Goal: Information Seeking & Learning: Learn about a topic

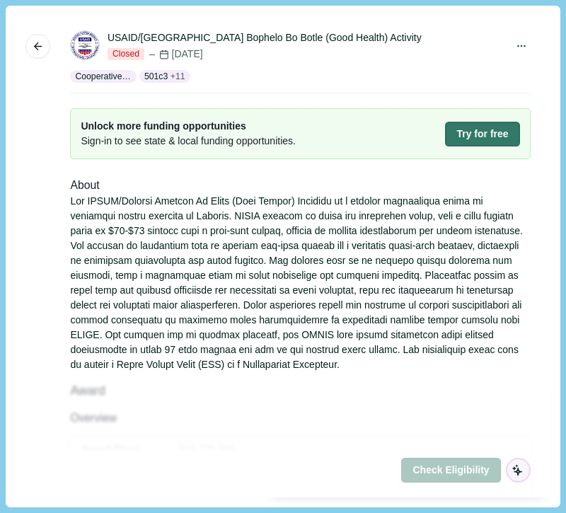
click at [304, 242] on div at bounding box center [300, 283] width 460 height 178
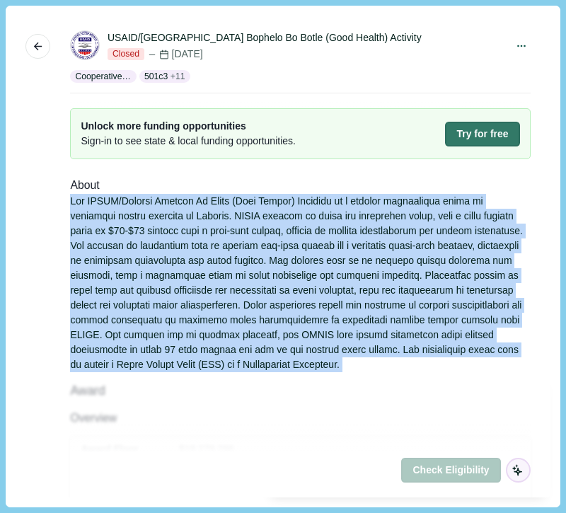
click at [304, 242] on div at bounding box center [300, 283] width 460 height 178
click at [248, 239] on div at bounding box center [300, 283] width 460 height 178
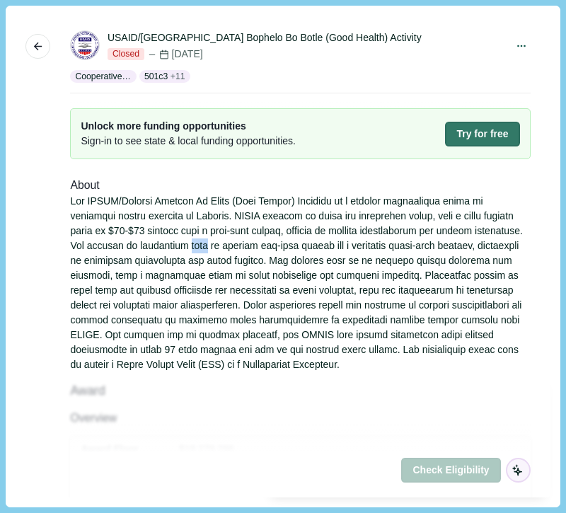
click at [248, 239] on div at bounding box center [300, 283] width 460 height 178
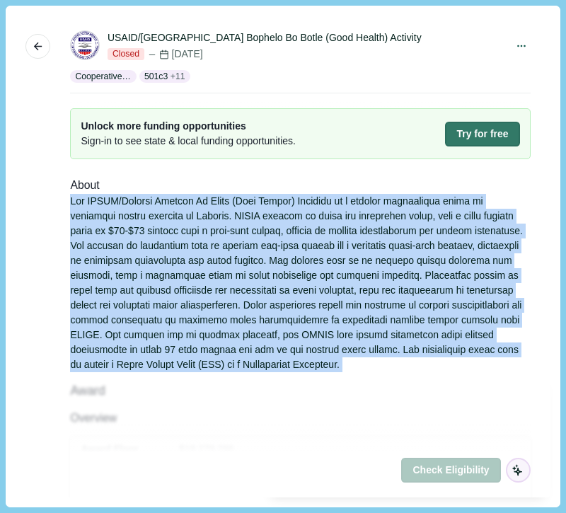
click at [248, 239] on div at bounding box center [300, 283] width 460 height 178
click at [159, 238] on div at bounding box center [300, 283] width 460 height 178
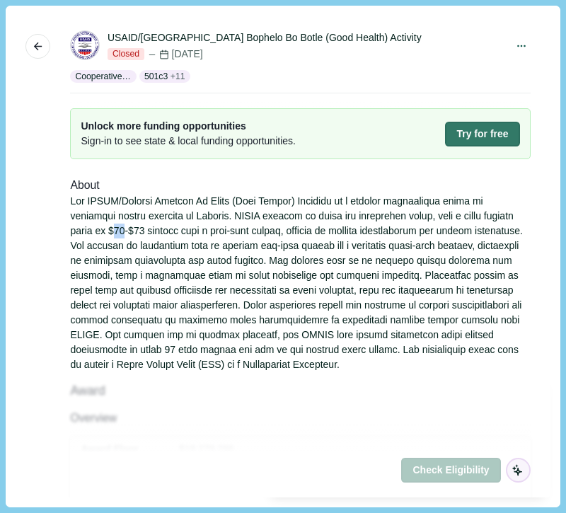
click at [159, 238] on div at bounding box center [300, 283] width 460 height 178
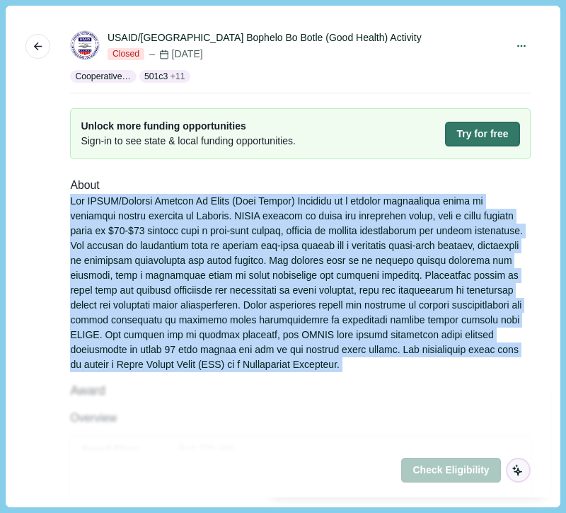
click at [159, 238] on div at bounding box center [300, 283] width 460 height 178
click at [293, 237] on div at bounding box center [300, 283] width 460 height 178
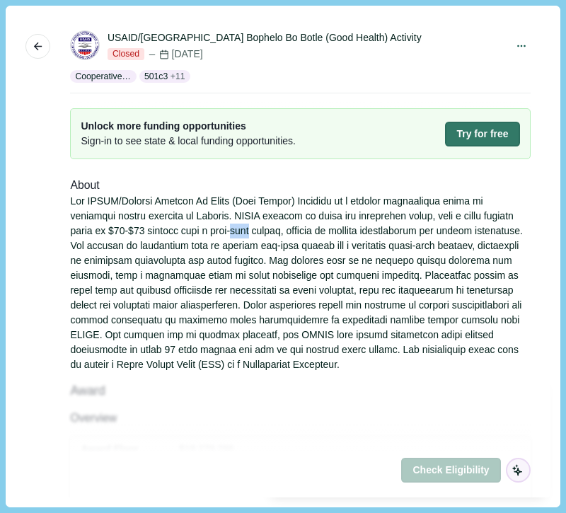
click at [293, 237] on div at bounding box center [300, 283] width 460 height 178
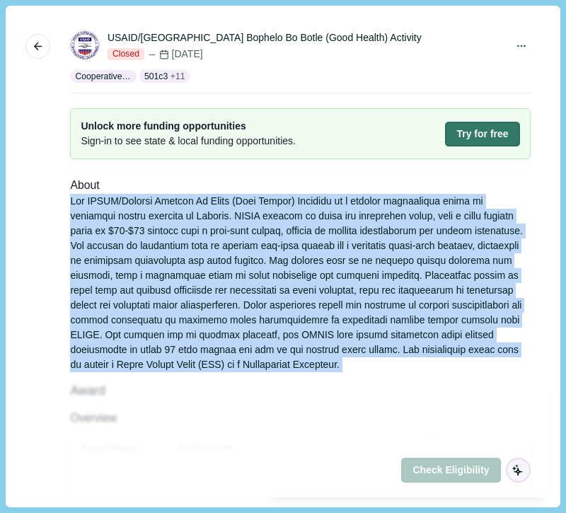
click at [293, 237] on div at bounding box center [300, 283] width 460 height 178
click at [158, 246] on div at bounding box center [300, 283] width 460 height 178
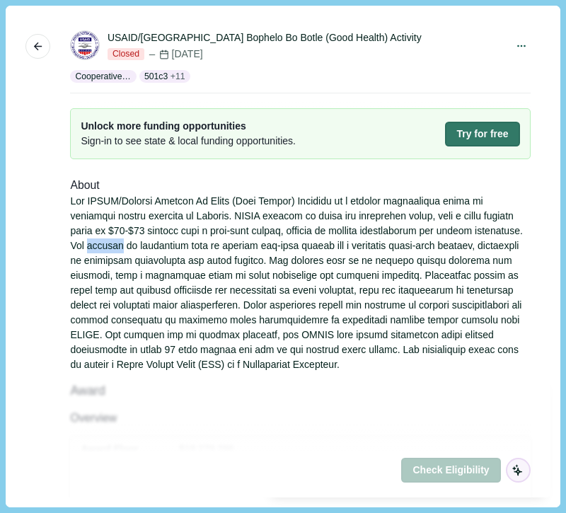
click at [158, 246] on div at bounding box center [300, 283] width 460 height 178
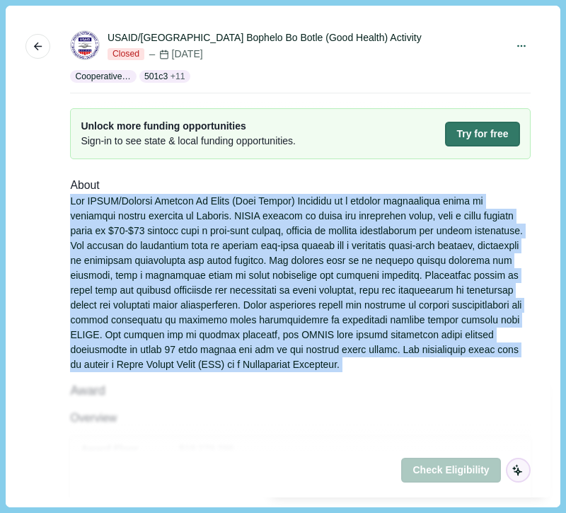
drag, startPoint x: 158, startPoint y: 246, endPoint x: 336, endPoint y: 248, distance: 178.3
click at [331, 247] on div at bounding box center [300, 283] width 460 height 178
click at [336, 248] on div at bounding box center [300, 283] width 460 height 178
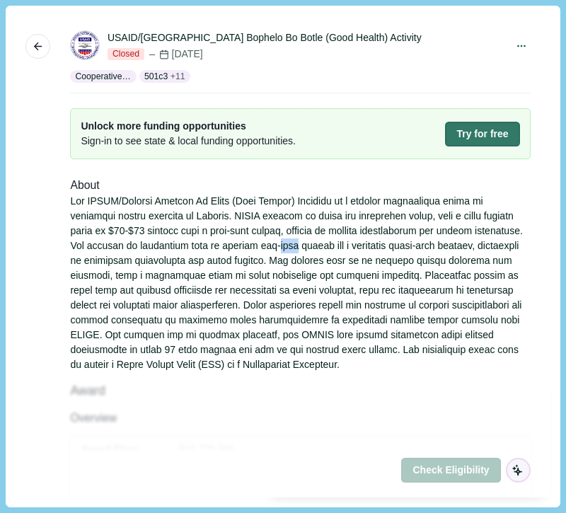
click at [336, 248] on div at bounding box center [300, 283] width 460 height 178
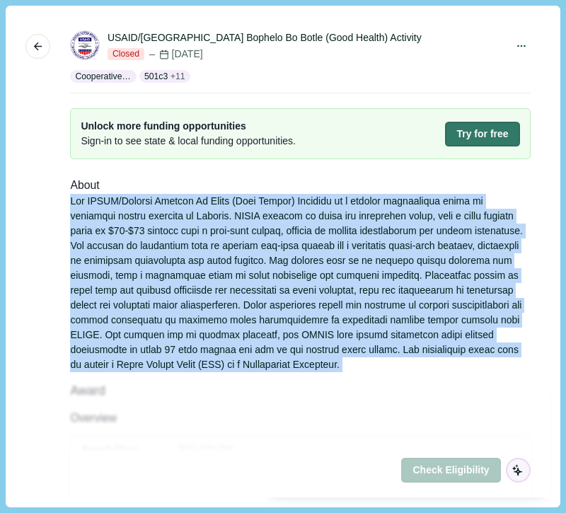
click at [336, 248] on div at bounding box center [300, 283] width 460 height 178
click at [200, 289] on div at bounding box center [300, 283] width 460 height 178
